Goal: Information Seeking & Learning: Learn about a topic

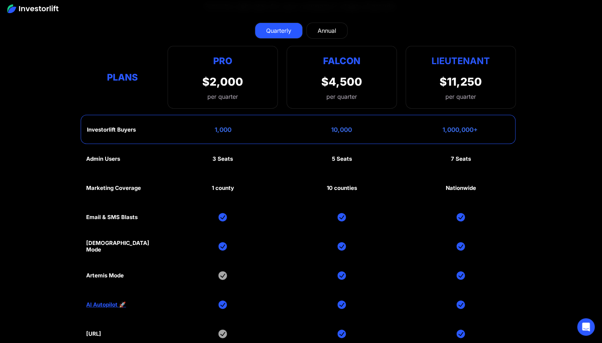
scroll to position [3490, 0]
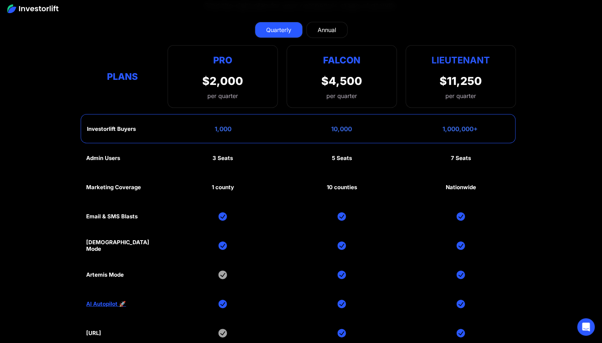
click at [330, 26] on div "Annual" at bounding box center [326, 30] width 19 height 9
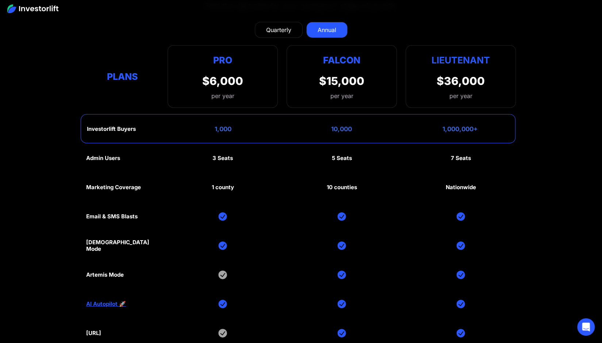
click at [279, 26] on div "Quarterly" at bounding box center [278, 30] width 25 height 9
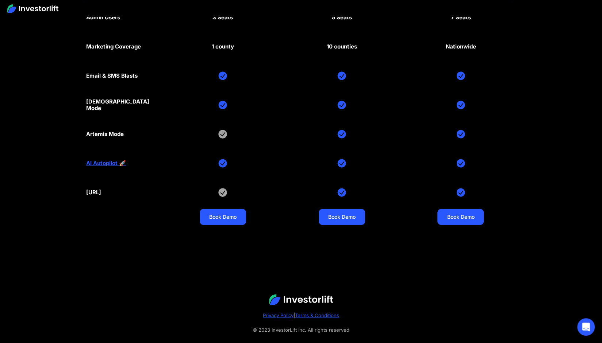
scroll to position [3638, 0]
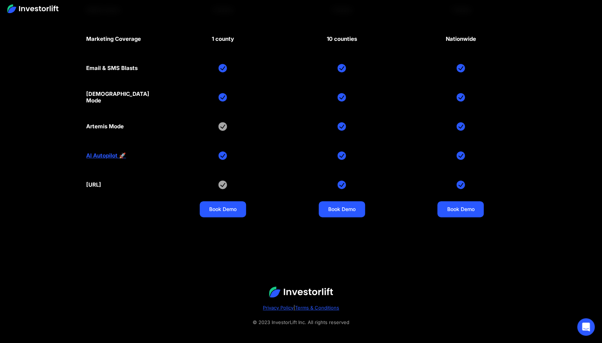
click at [110, 153] on link "AI Autopilot 🚀" at bounding box center [106, 156] width 40 height 7
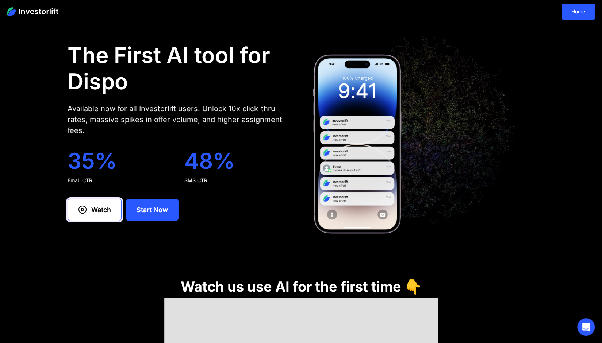
click at [96, 212] on div "Watch" at bounding box center [101, 210] width 20 height 10
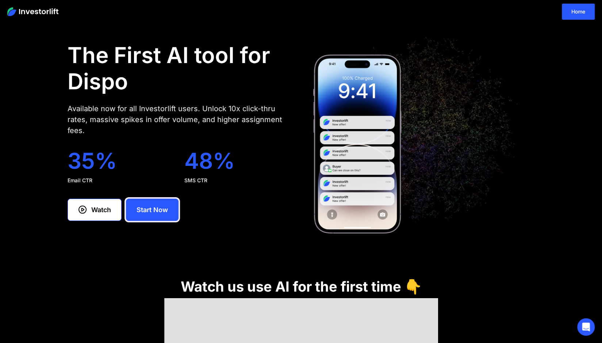
click at [174, 203] on link "Start Now" at bounding box center [152, 210] width 53 height 22
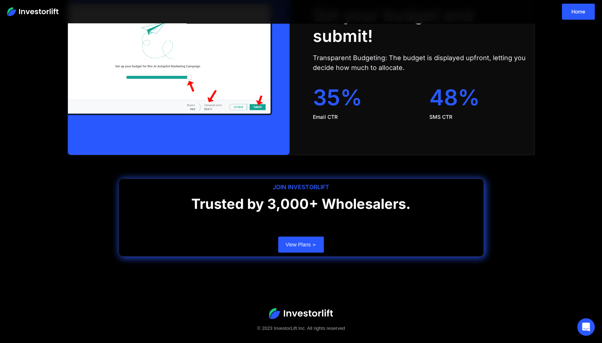
scroll to position [1461, 0]
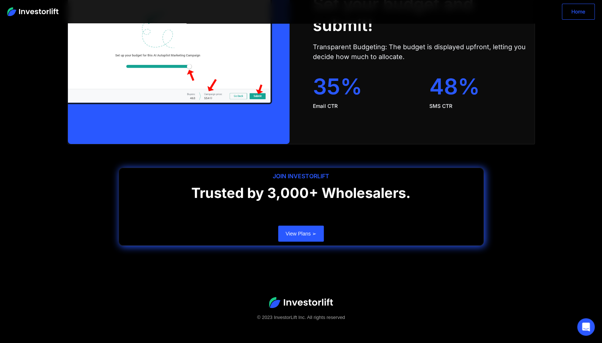
click at [576, 13] on link "Home" at bounding box center [578, 12] width 33 height 16
